Goal: Complete application form

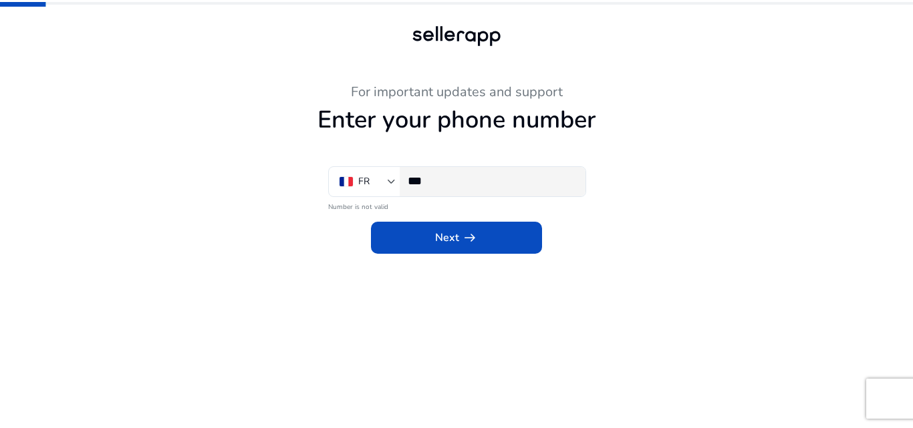
click at [480, 180] on input "***" at bounding box center [491, 181] width 167 height 15
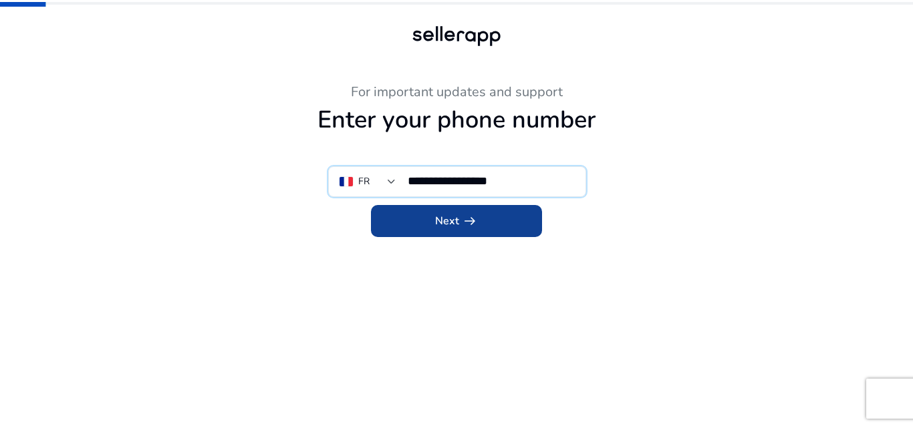
type input "**********"
click at [464, 214] on span "arrow_right_alt" at bounding box center [470, 221] width 16 height 16
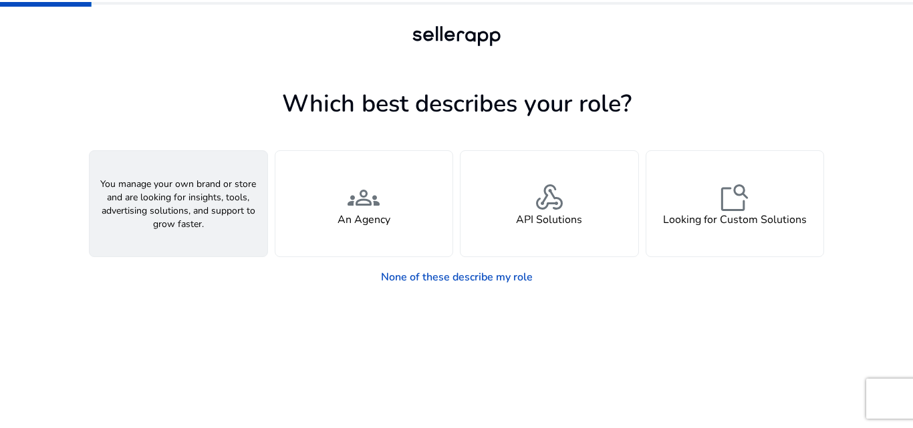
click at [170, 216] on h4 "A Seller" at bounding box center [178, 220] width 40 height 13
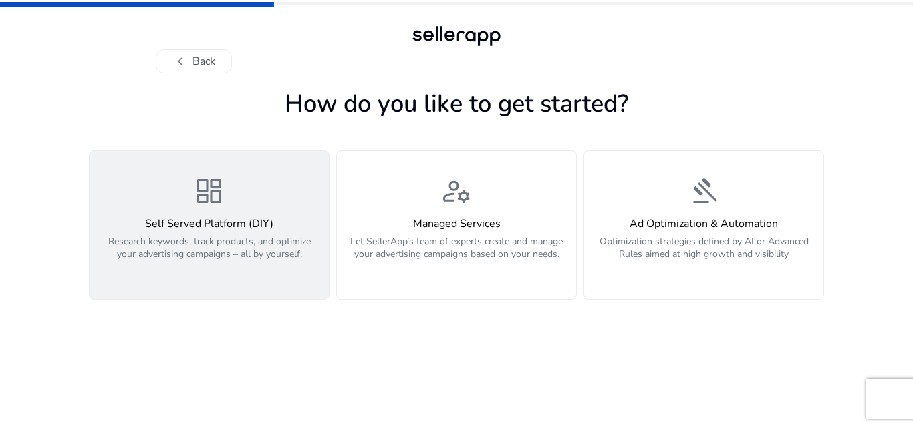
click at [210, 237] on p "Research keywords, track products, and optimize your advertising campaigns – al…" at bounding box center [209, 255] width 223 height 40
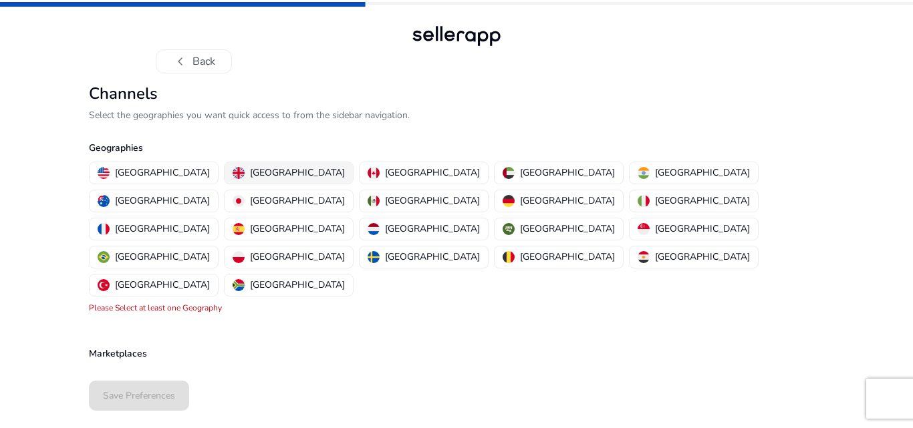
click at [257, 170] on p "[GEOGRAPHIC_DATA]" at bounding box center [297, 173] width 95 height 14
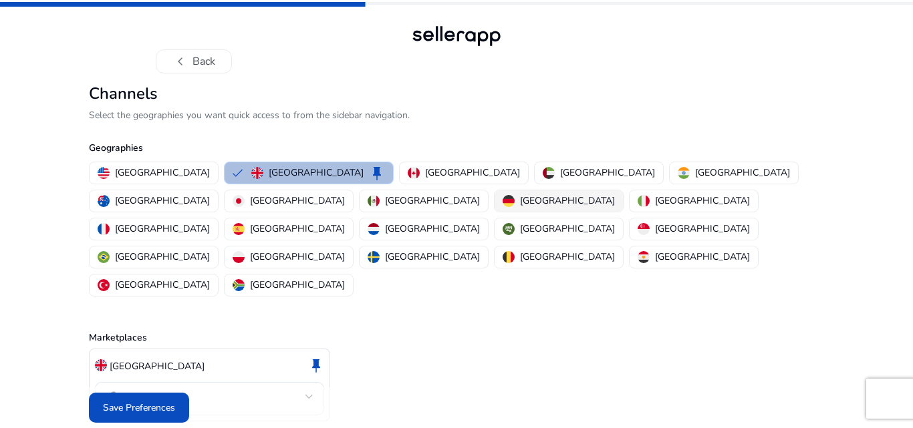
click at [520, 201] on p "[GEOGRAPHIC_DATA]" at bounding box center [567, 201] width 95 height 14
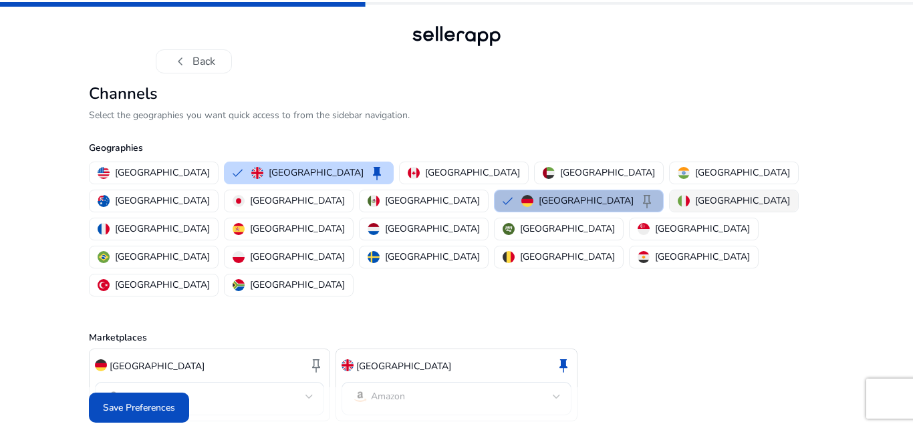
click at [695, 202] on p "[GEOGRAPHIC_DATA]" at bounding box center [742, 201] width 95 height 14
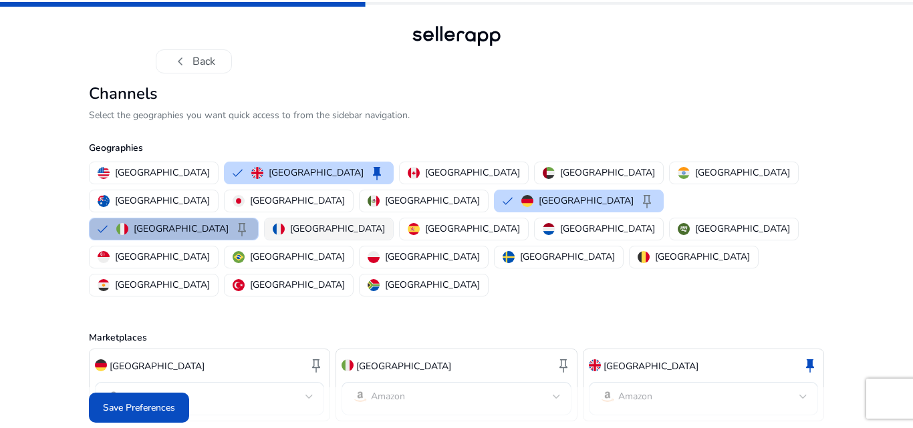
click at [335, 222] on p "[GEOGRAPHIC_DATA]" at bounding box center [337, 229] width 95 height 14
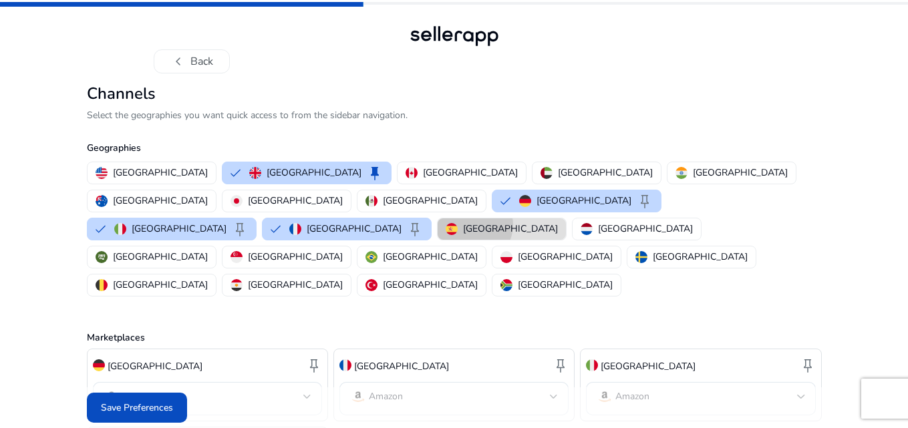
click at [463, 222] on p "[GEOGRAPHIC_DATA]" at bounding box center [510, 229] width 95 height 14
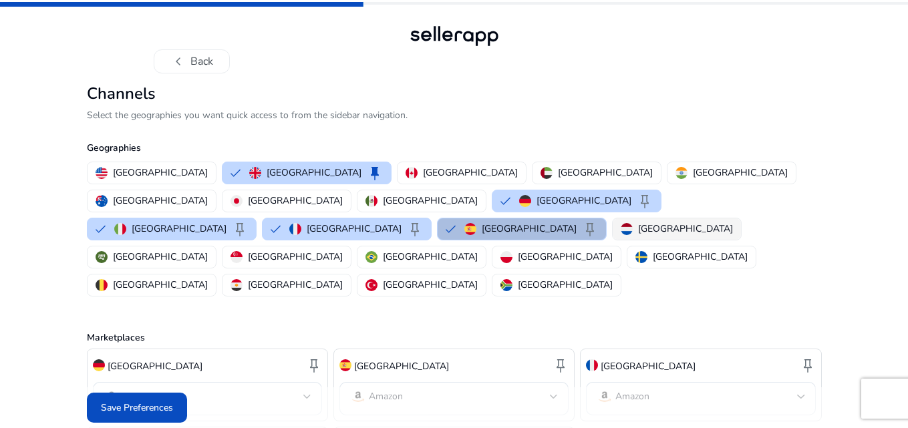
click at [638, 222] on p "[GEOGRAPHIC_DATA]" at bounding box center [685, 229] width 95 height 14
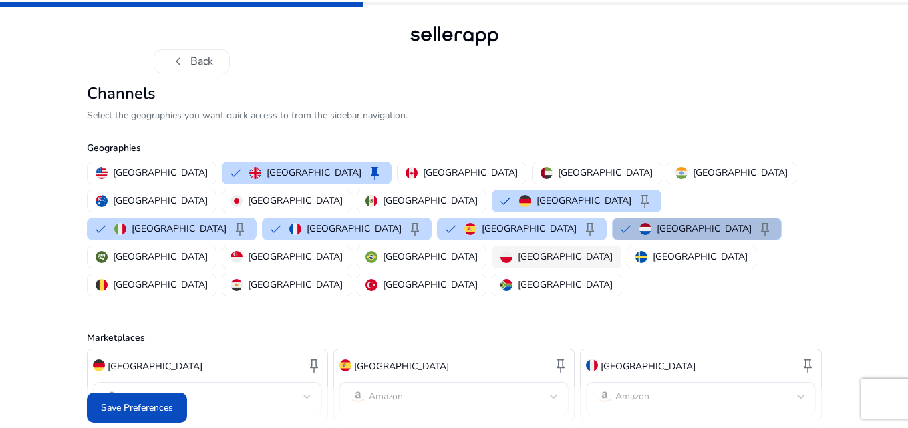
click at [518, 250] on p "[GEOGRAPHIC_DATA]" at bounding box center [565, 257] width 95 height 14
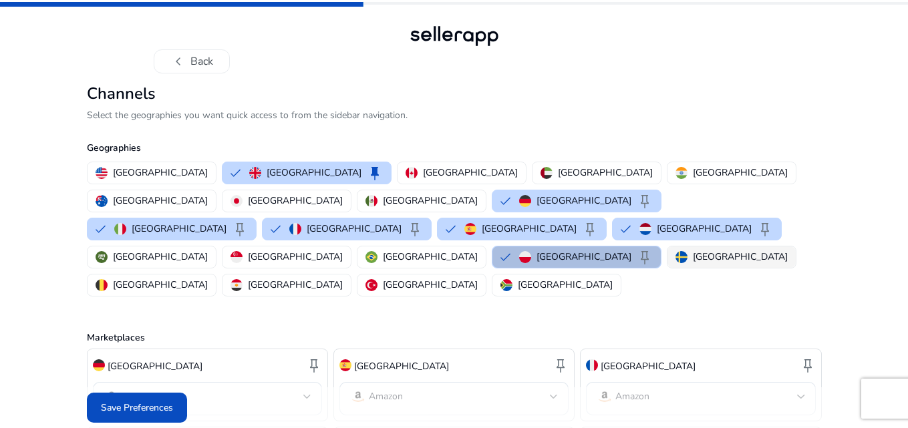
click at [693, 250] on p "[GEOGRAPHIC_DATA]" at bounding box center [740, 257] width 95 height 14
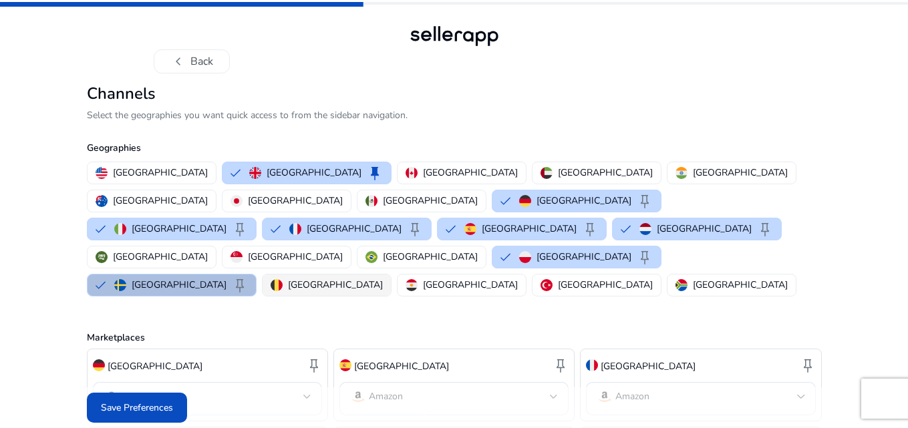
click at [383, 278] on p "[GEOGRAPHIC_DATA]" at bounding box center [335, 285] width 95 height 14
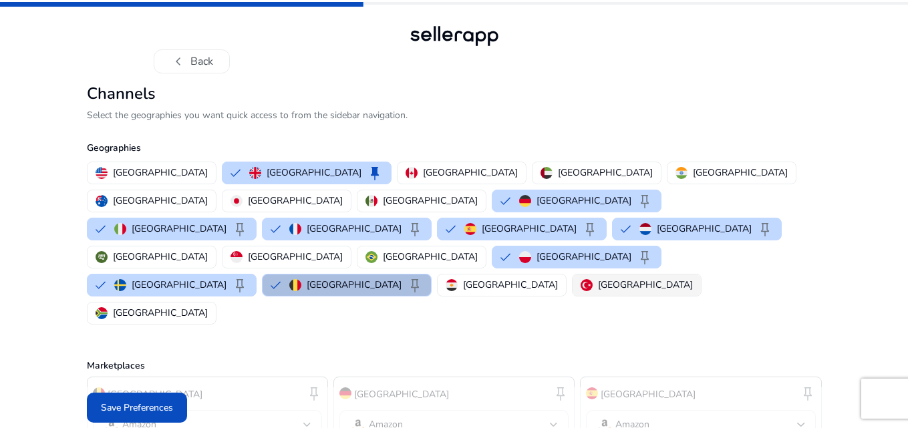
click at [598, 278] on p "[GEOGRAPHIC_DATA]" at bounding box center [645, 285] width 95 height 14
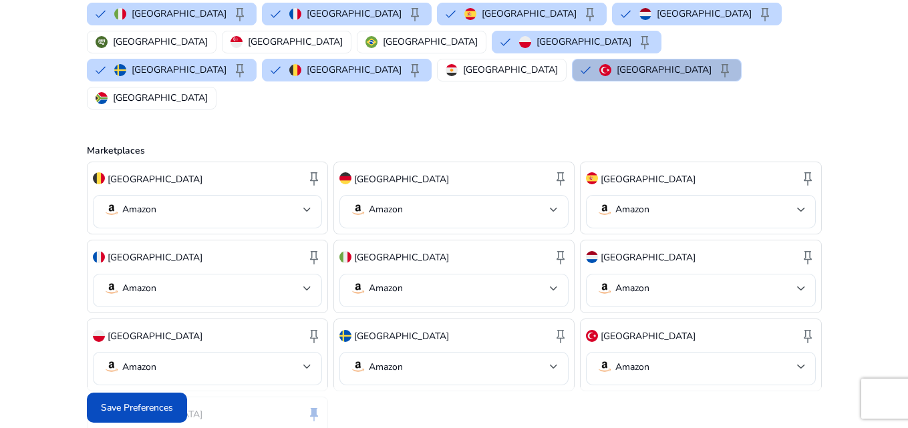
scroll to position [224, 0]
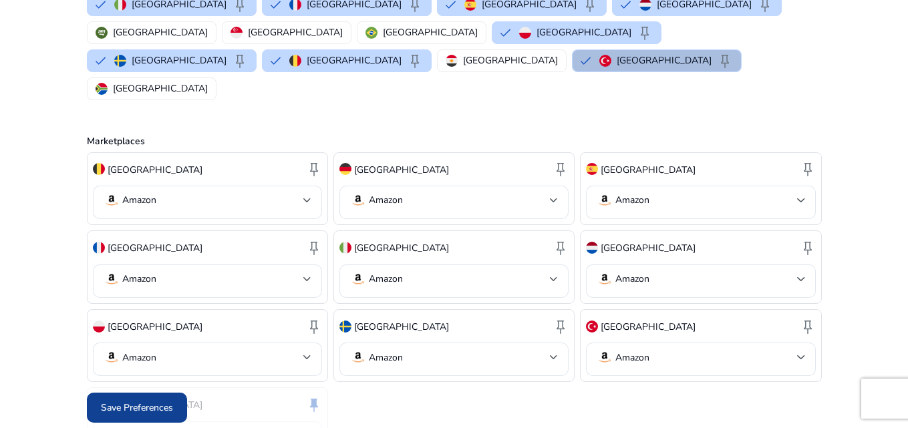
click at [126, 409] on span "Save Preferences" at bounding box center [137, 408] width 72 height 14
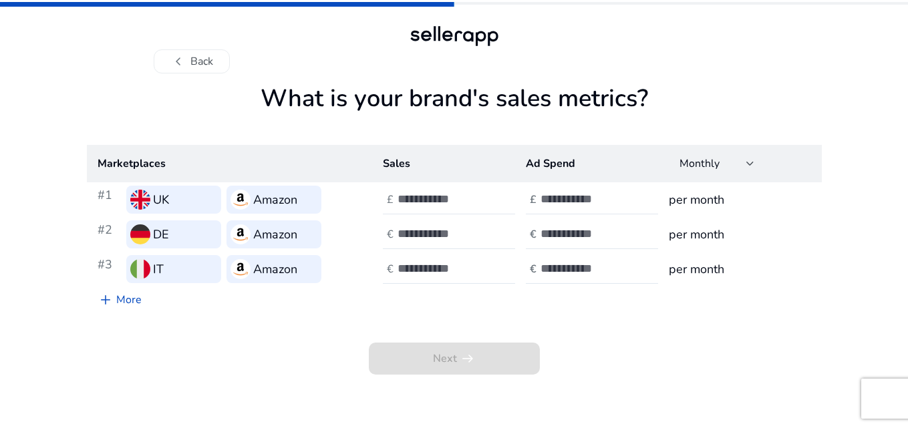
scroll to position [0, 0]
click at [127, 299] on link "add More" at bounding box center [121, 300] width 65 height 27
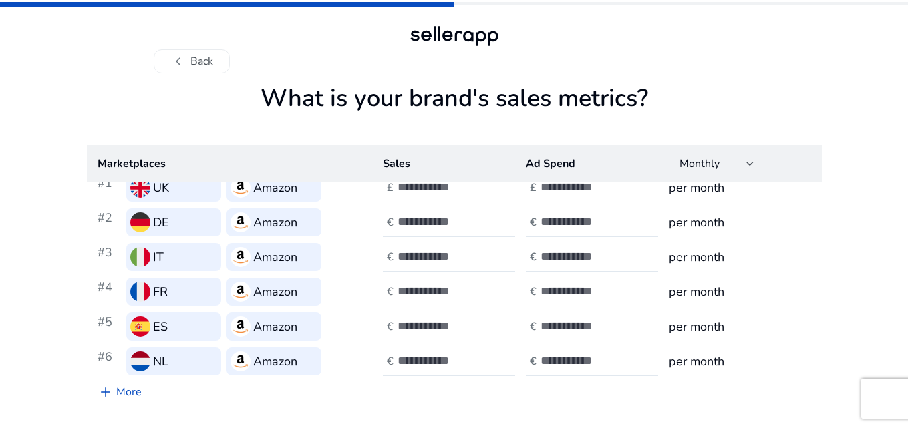
scroll to position [39, 0]
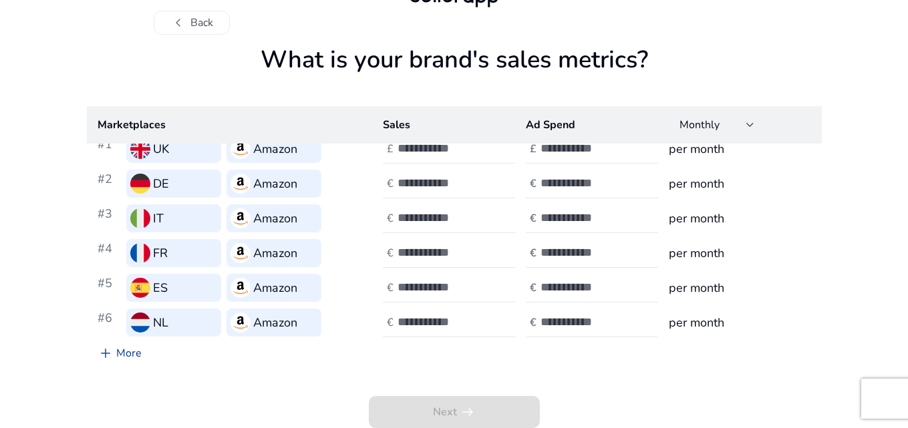
click at [125, 353] on link "add More" at bounding box center [119, 353] width 65 height 27
click at [132, 351] on link "add More" at bounding box center [119, 353] width 65 height 27
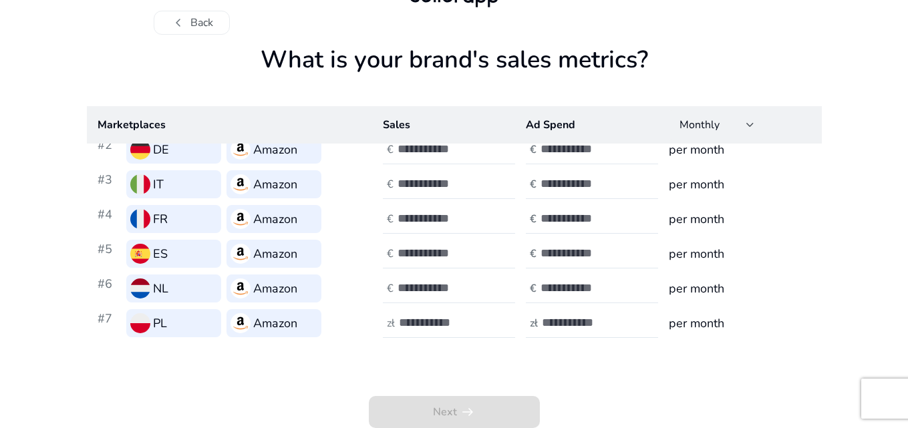
scroll to position [67, 0]
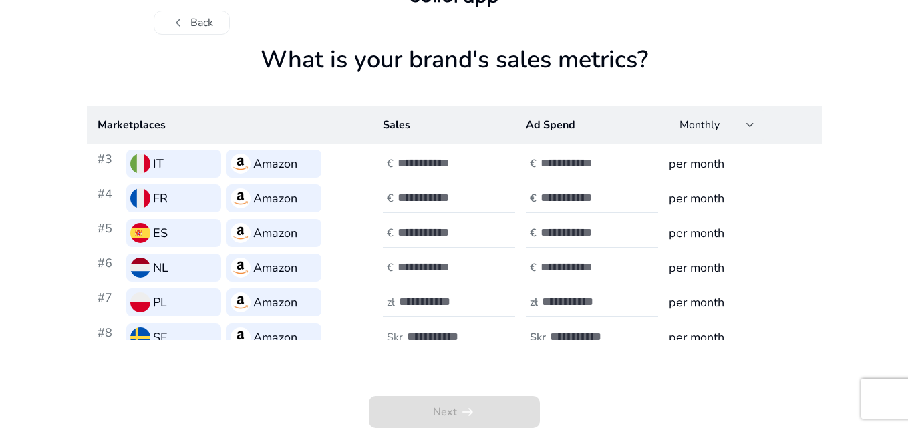
click at [196, 200] on div "FR" at bounding box center [173, 198] width 95 height 28
click at [290, 203] on h3 "Amazon" at bounding box center [275, 198] width 44 height 19
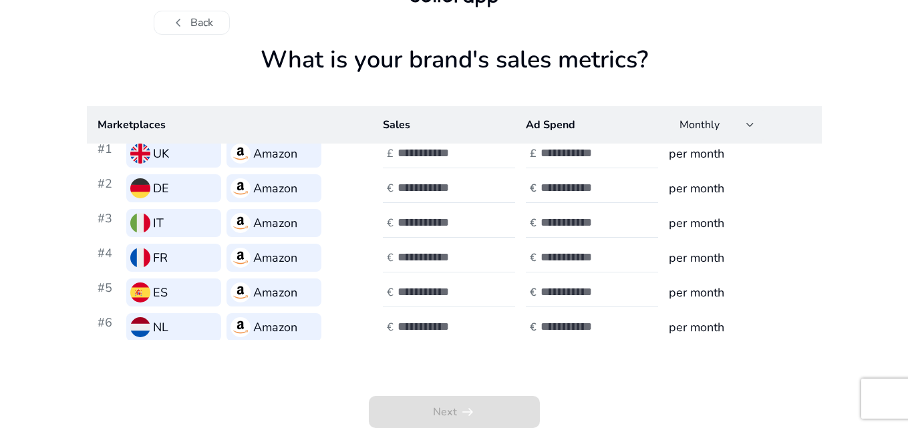
scroll to position [0, 0]
